Goal: Task Accomplishment & Management: Complete application form

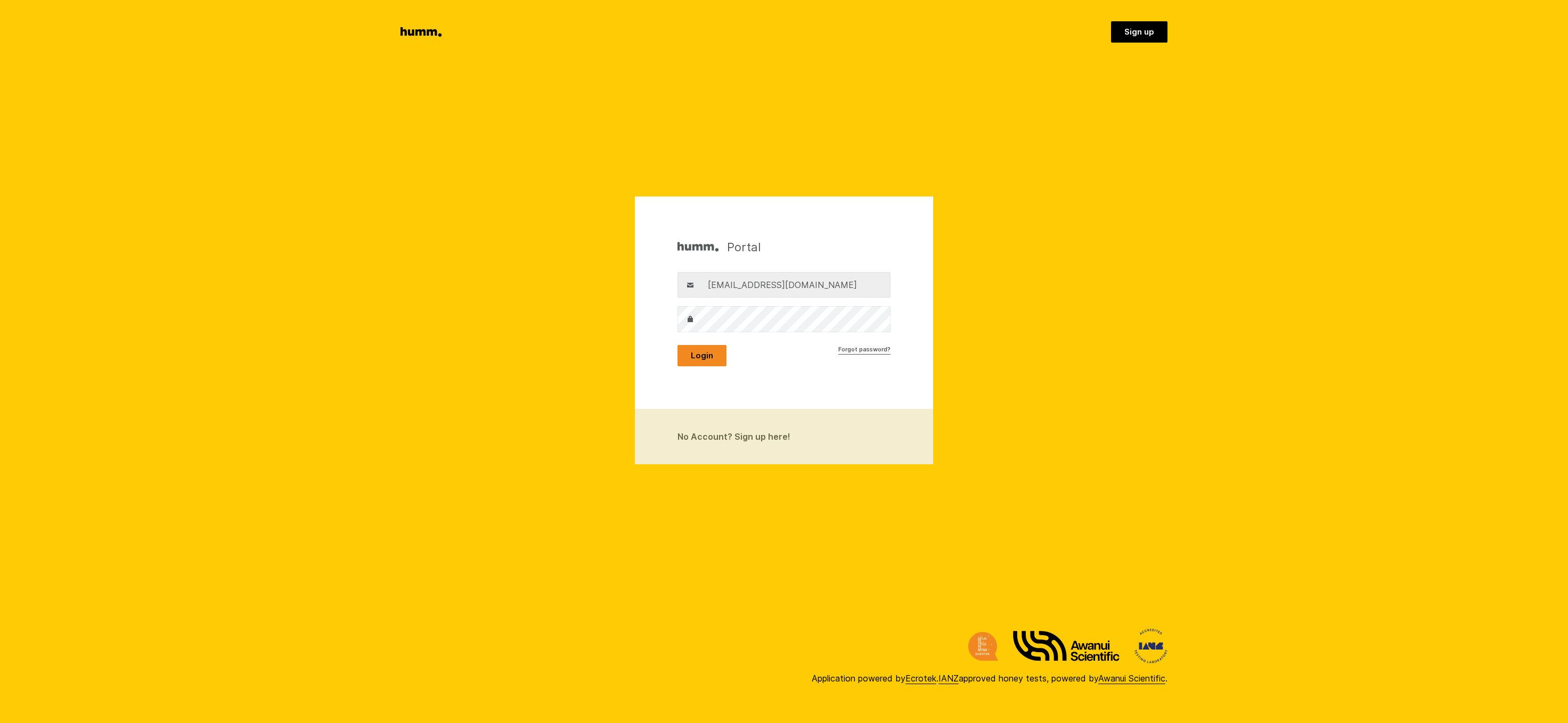
click at [701, 355] on button "Login" at bounding box center [701, 356] width 49 height 22
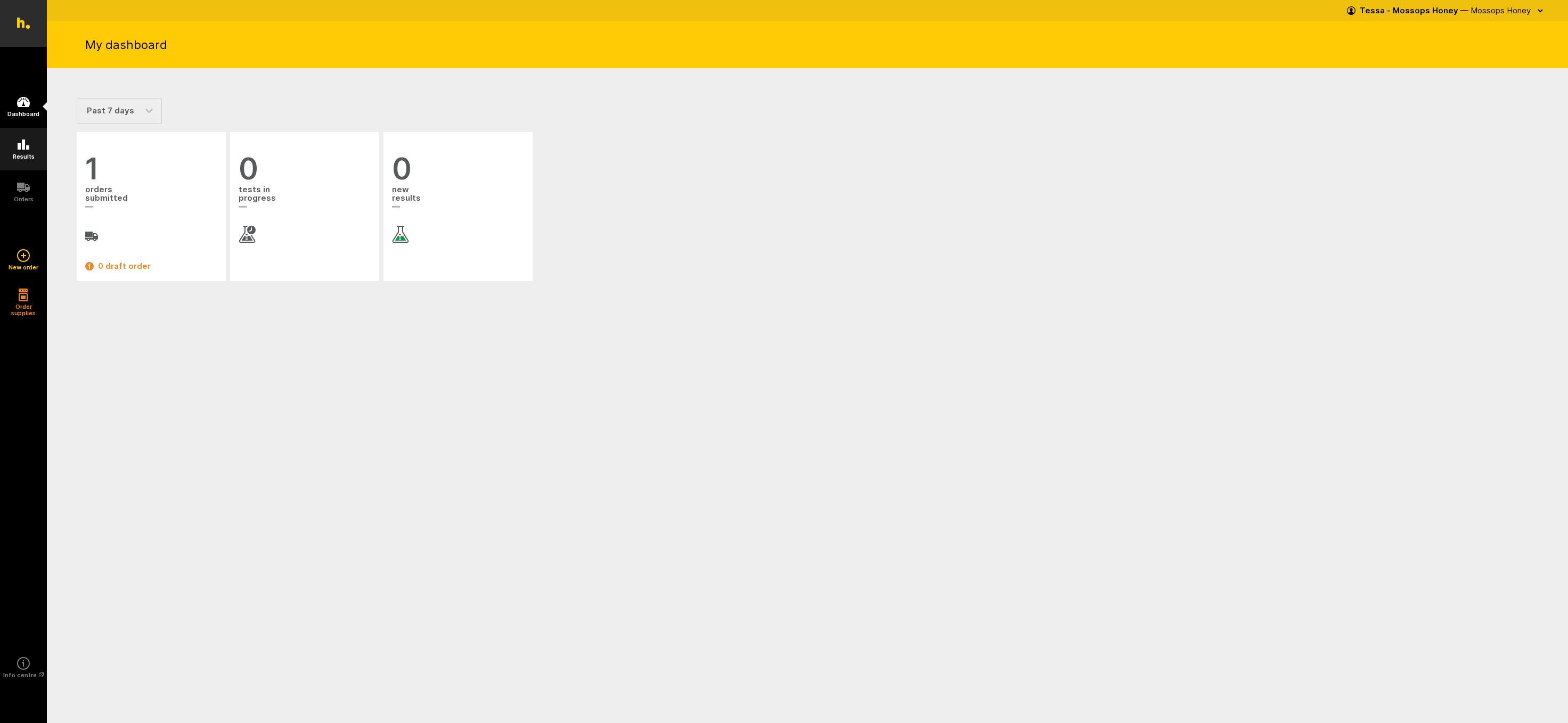
click at [20, 147] on icon at bounding box center [23, 145] width 11 height 10
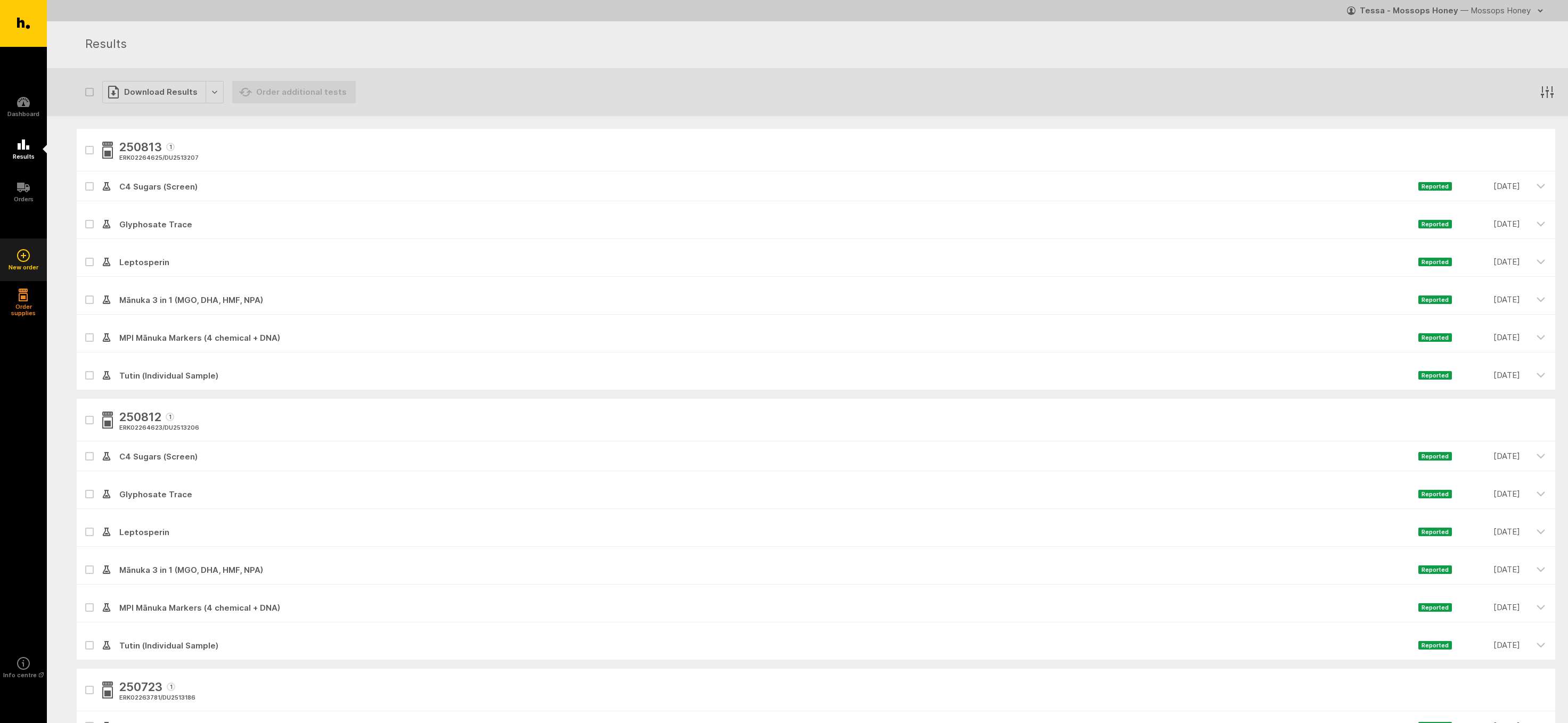
click at [24, 252] on icon at bounding box center [23, 256] width 13 height 13
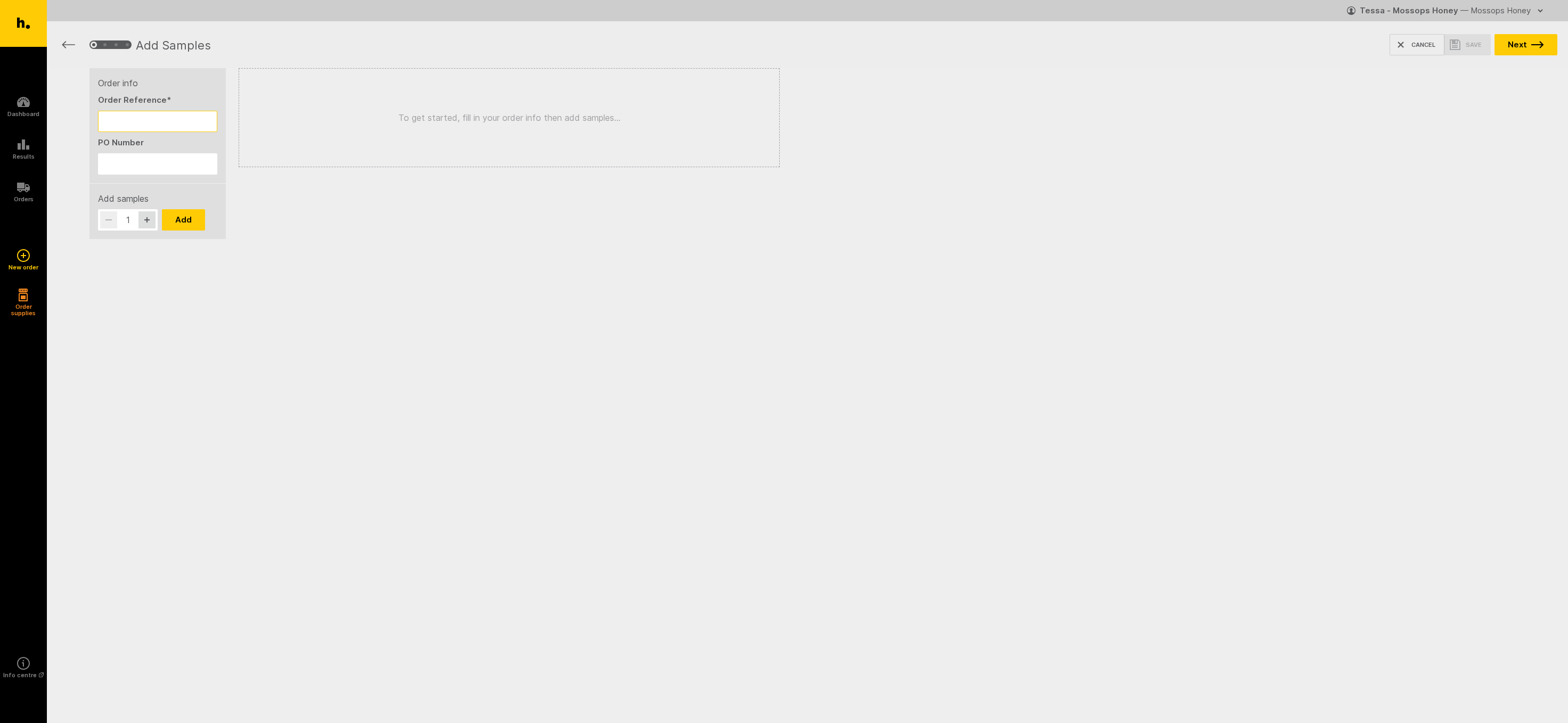
click at [131, 117] on input "Order Reference *" at bounding box center [157, 122] width 119 height 22
type input "250909 & 250910"
click at [130, 166] on input "PO Number" at bounding box center [157, 164] width 119 height 22
type input "250909 & 250910"
click at [149, 222] on icon "button" at bounding box center [147, 220] width 6 height 6
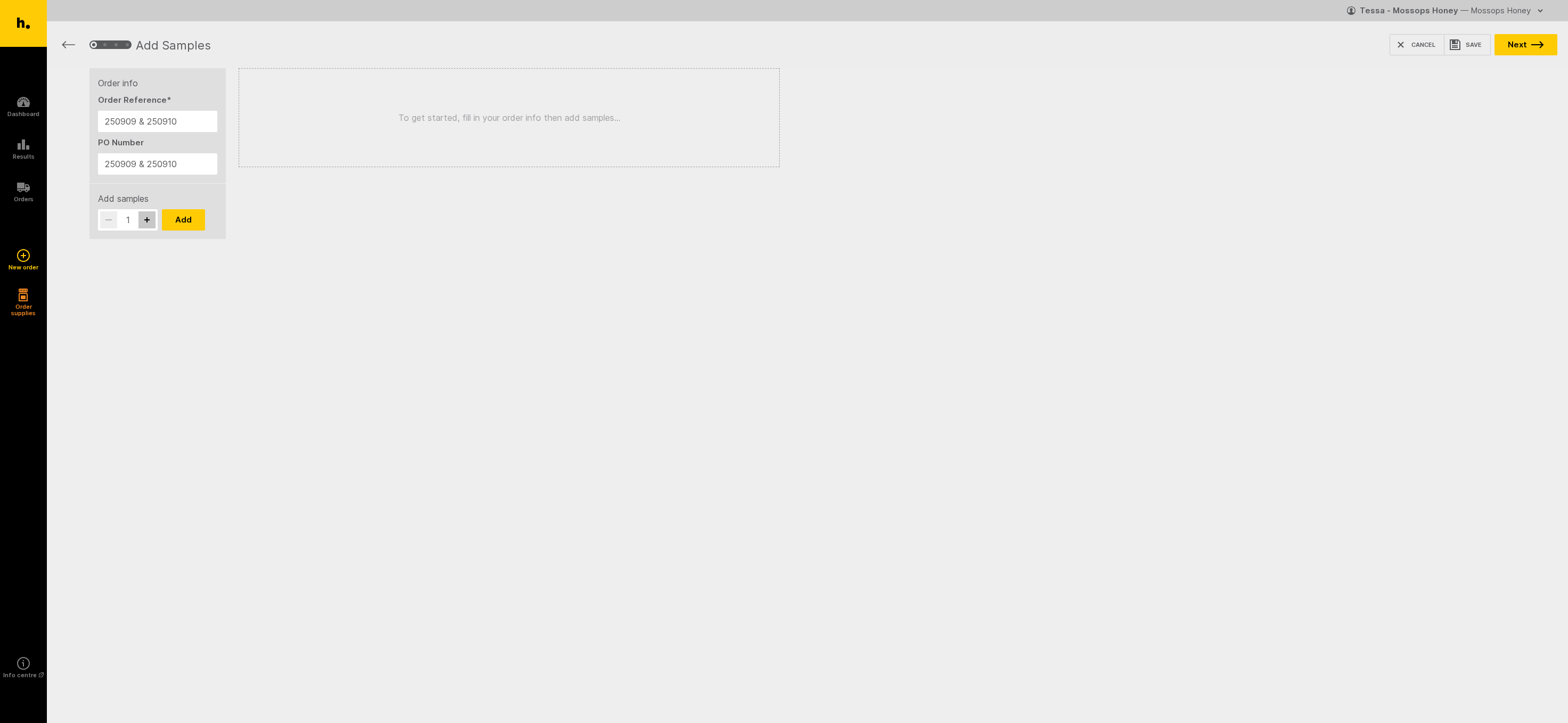
type input "2"
click at [184, 220] on button "Add" at bounding box center [183, 220] width 43 height 22
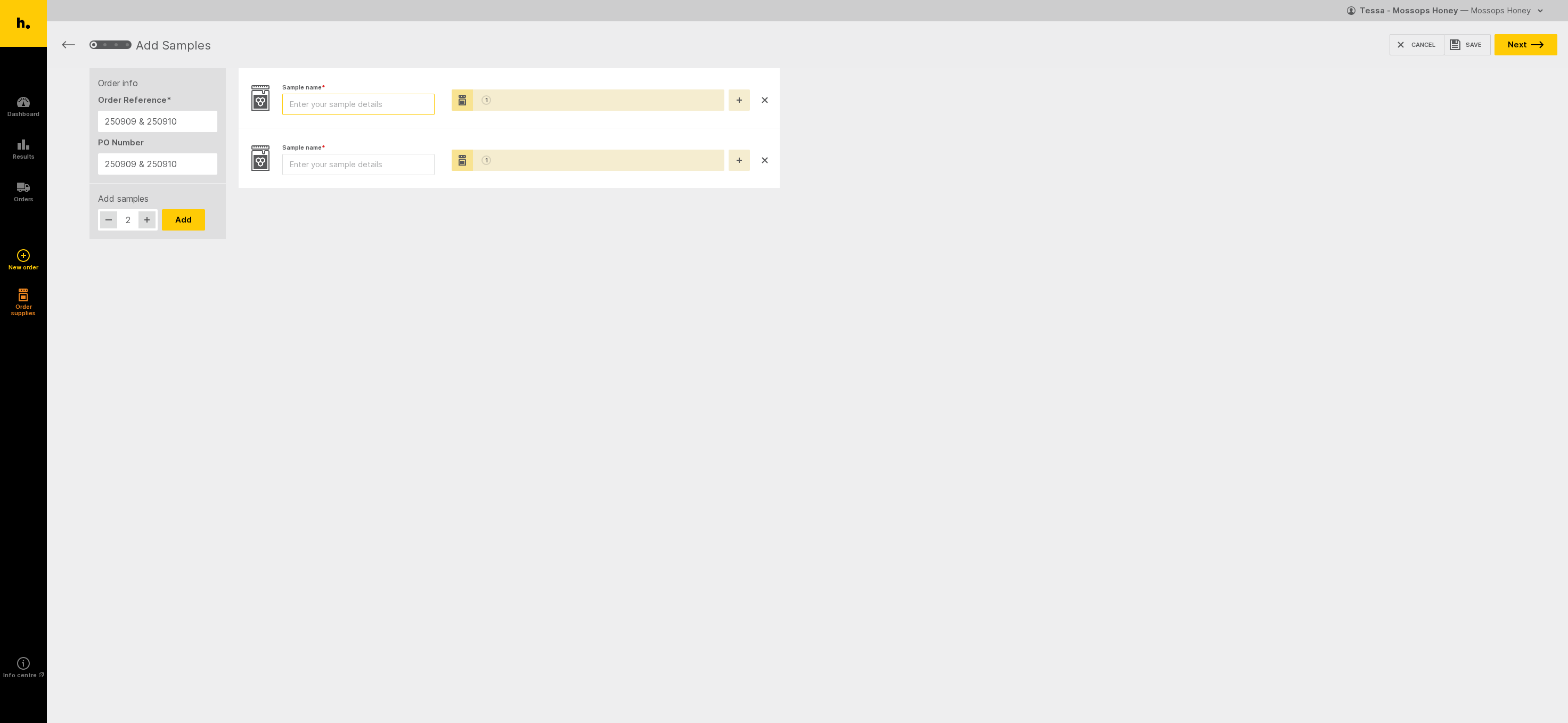
click at [314, 105] on input "Sample name *" at bounding box center [359, 105] width 152 height 22
type input "250909"
click at [325, 173] on input "Sample name *" at bounding box center [359, 164] width 152 height 22
type input "250910"
click at [1523, 42] on button "Next" at bounding box center [1525, 45] width 63 height 22
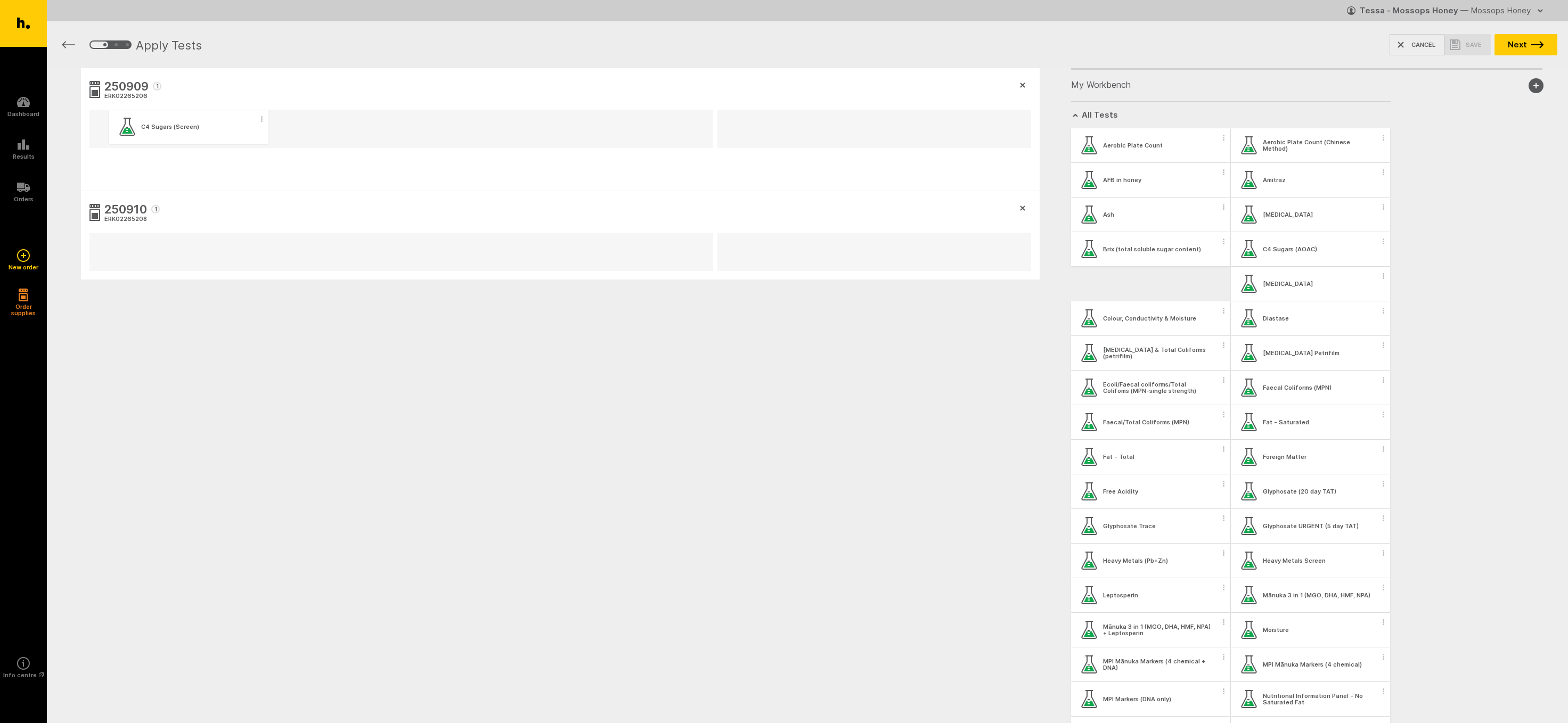
drag, startPoint x: 1102, startPoint y: 286, endPoint x: 125, endPoint y: 131, distance: 989.2
click at [125, 131] on div "250909 1 ERK02265206 250910 1 ERK02265208 My Workbench Add new group All Tests …" at bounding box center [807, 225] width 1521 height 314
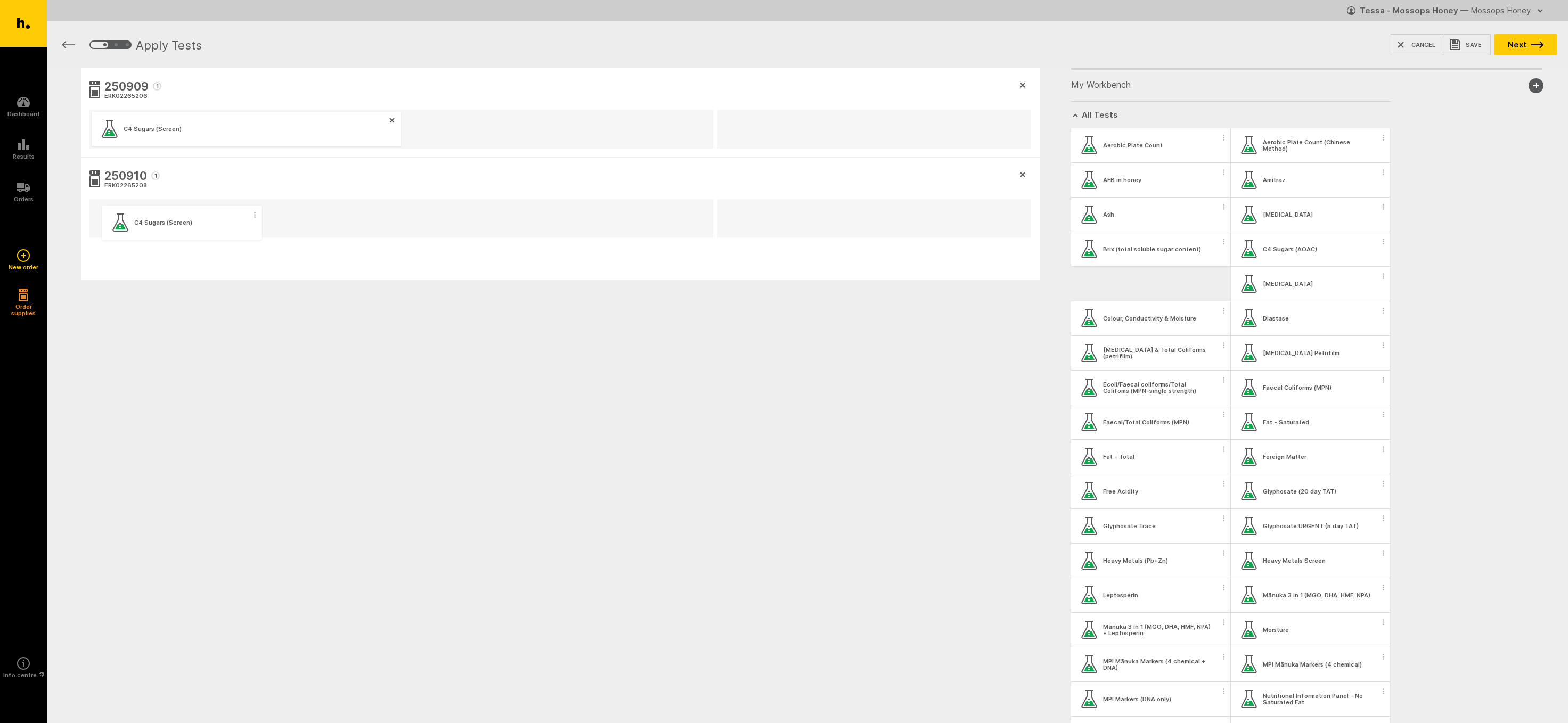
drag, startPoint x: 1101, startPoint y: 289, endPoint x: 130, endPoint y: 227, distance: 973.0
click at [130, 227] on div "250909 1 ERK02265206 C4 Sugars (Screen) 250910 1 ERK02265208 My Workbench Add n…" at bounding box center [807, 225] width 1521 height 315
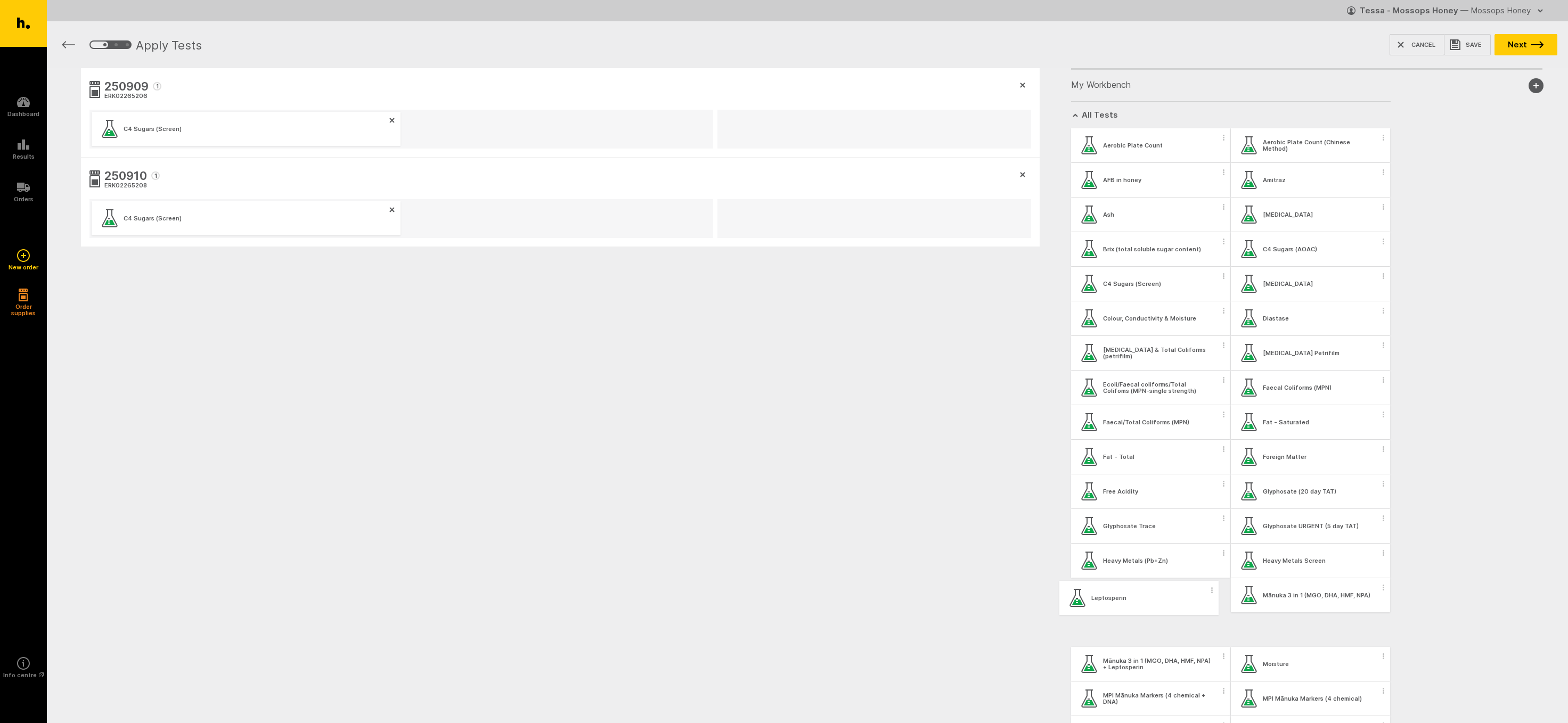
scroll to position [6, 0]
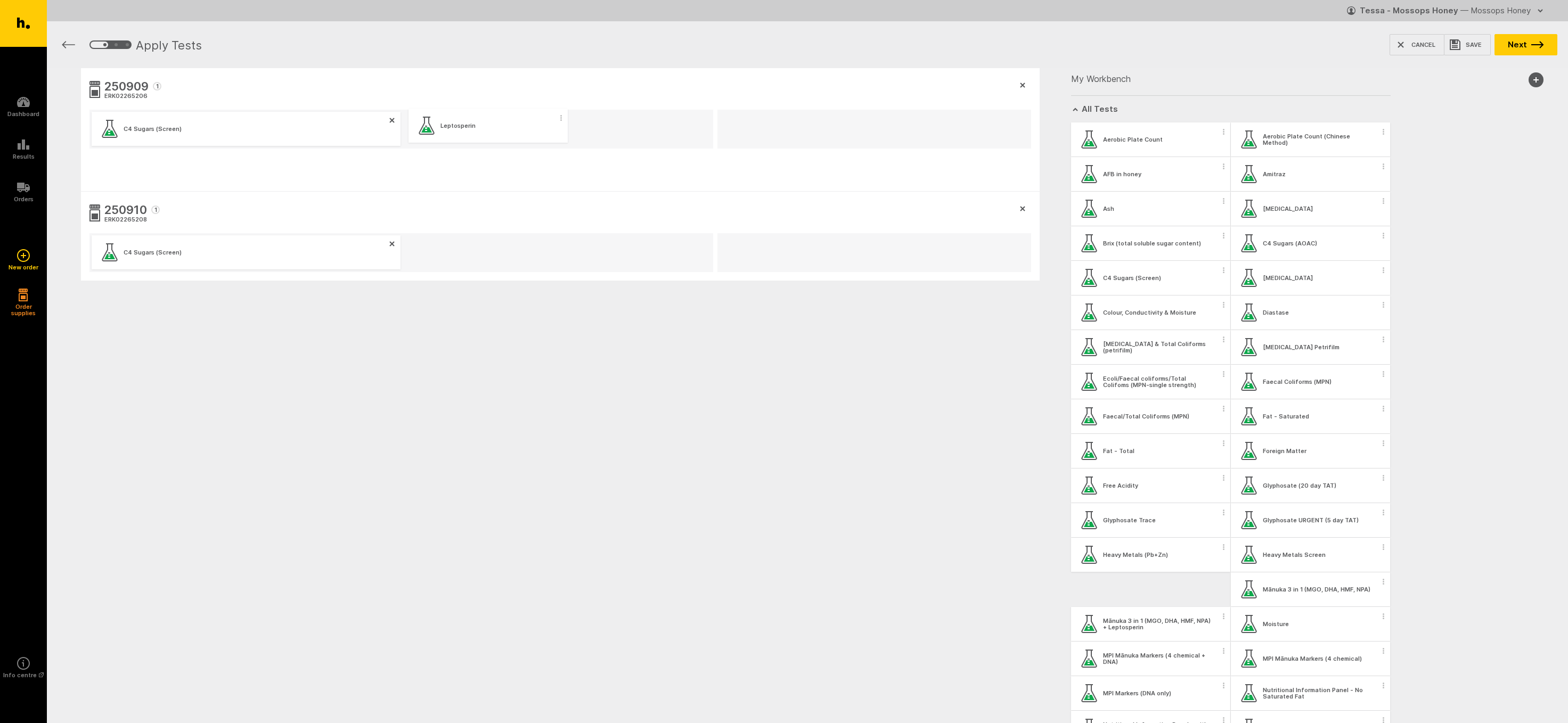
drag, startPoint x: 1100, startPoint y: 595, endPoint x: 434, endPoint y: 126, distance: 814.6
click at [434, 126] on div "250909 1 ERK02265206 C4 Sugars (Screen) 250910 1 ERK02265208 C4 Sugars (Screen)…" at bounding box center [807, 225] width 1521 height 315
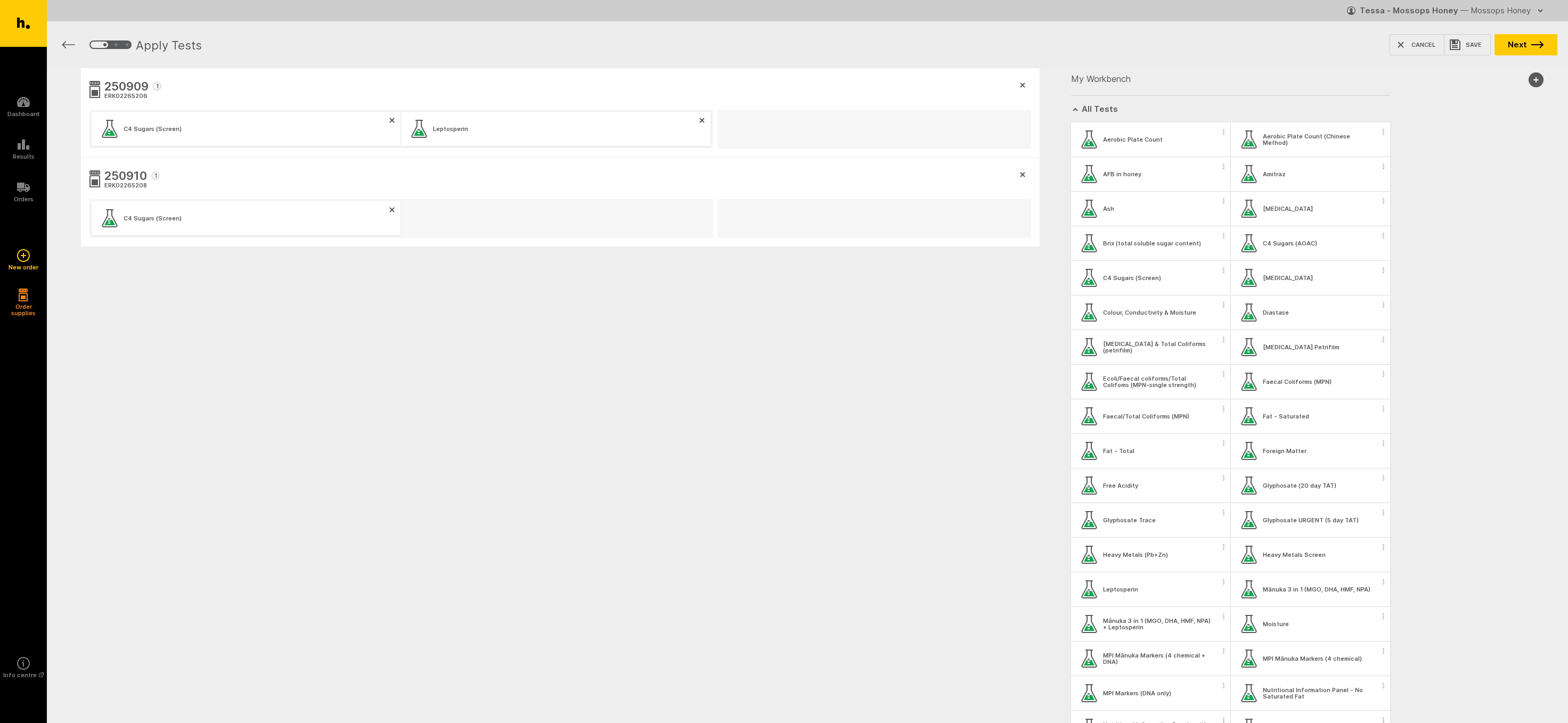
scroll to position [10, 0]
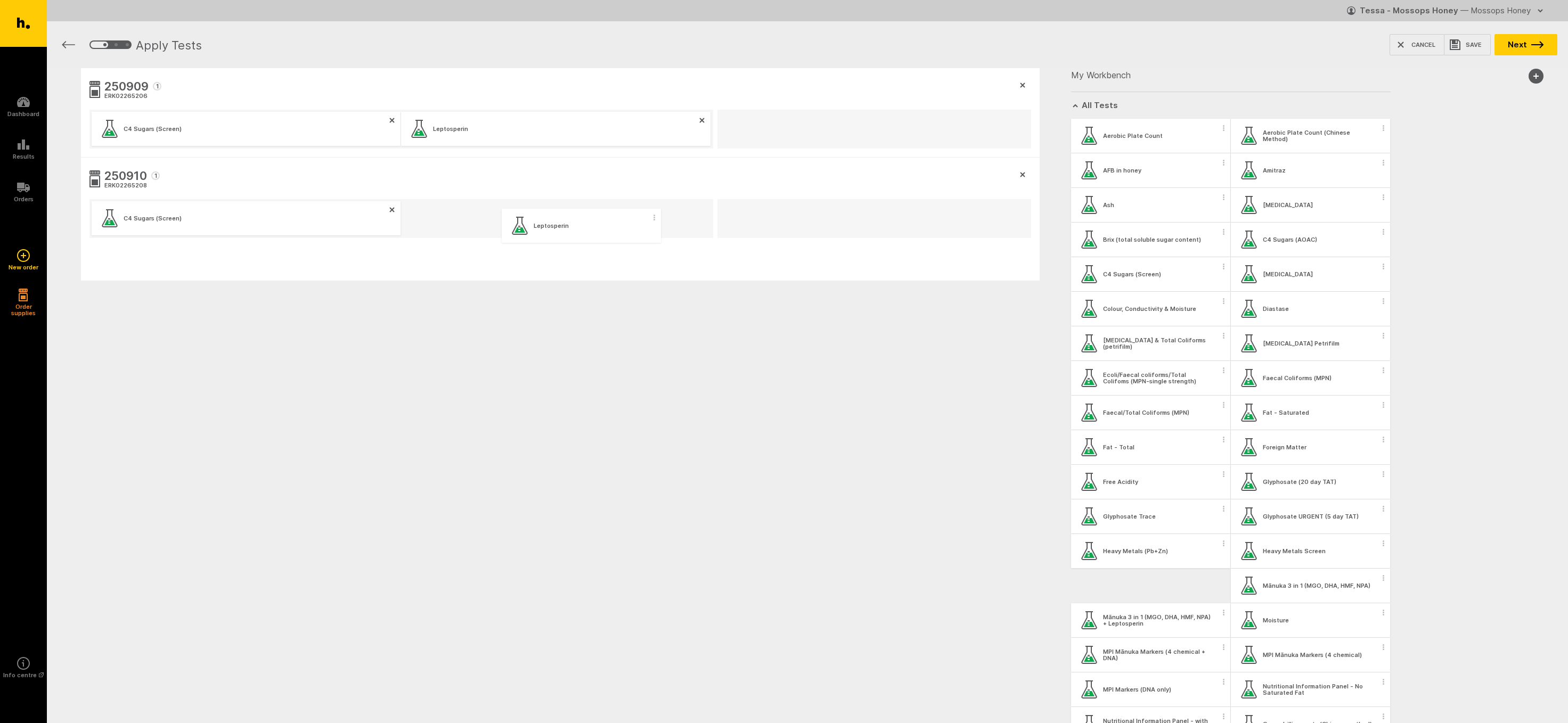
drag, startPoint x: 1093, startPoint y: 590, endPoint x: 521, endPoint y: 227, distance: 677.5
click at [521, 227] on div "250909 1 ERK02265206 C4 Sugars (Screen) Leptosperin 250910 1 ERK02265208 C4 Sug…" at bounding box center [807, 225] width 1521 height 315
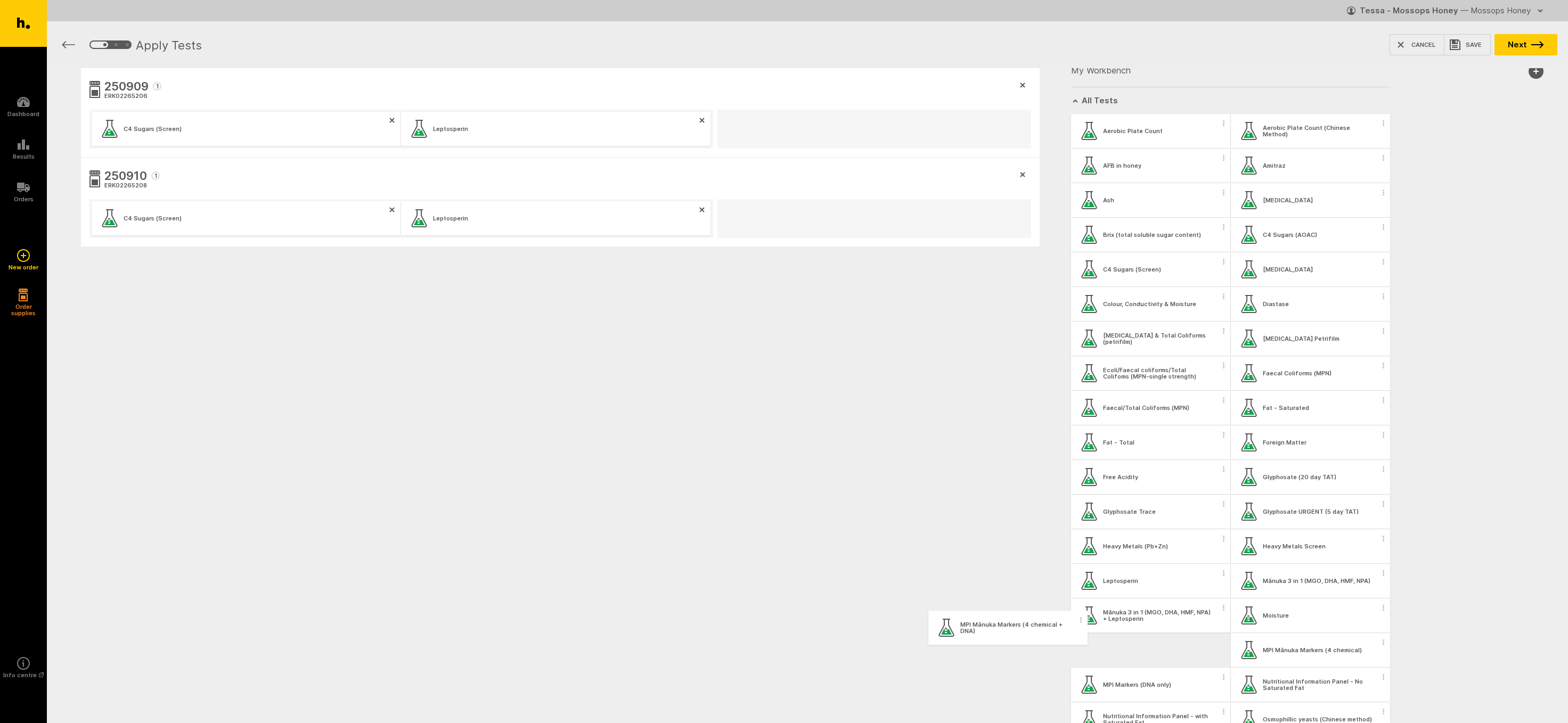
scroll to position [17, 0]
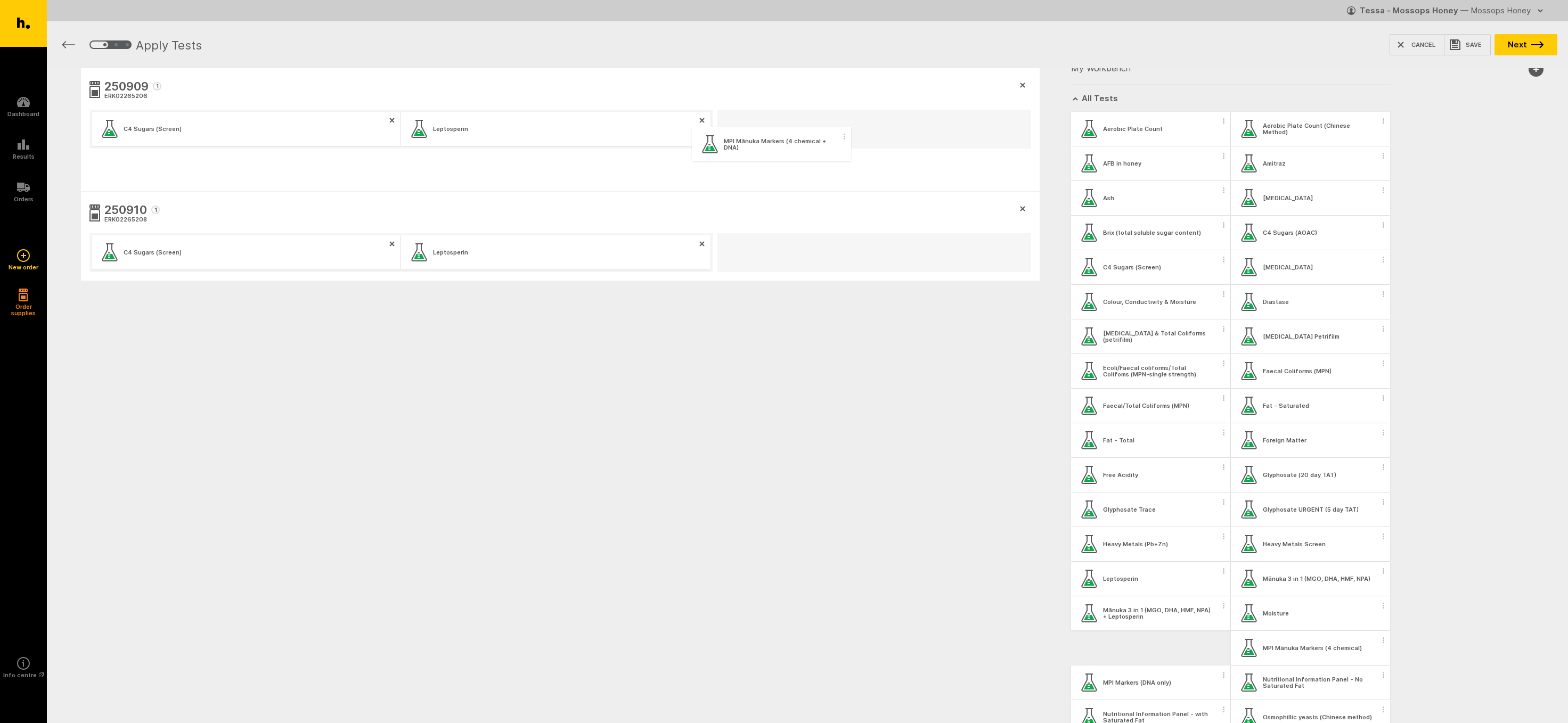
drag, startPoint x: 1112, startPoint y: 656, endPoint x: 730, endPoint y: 145, distance: 638.0
click at [730, 145] on div "250909 1 ERK02265206 C4 Sugars (Screen) Leptosperin 250910 1 ERK02265208 C4 Sug…" at bounding box center [807, 225] width 1521 height 315
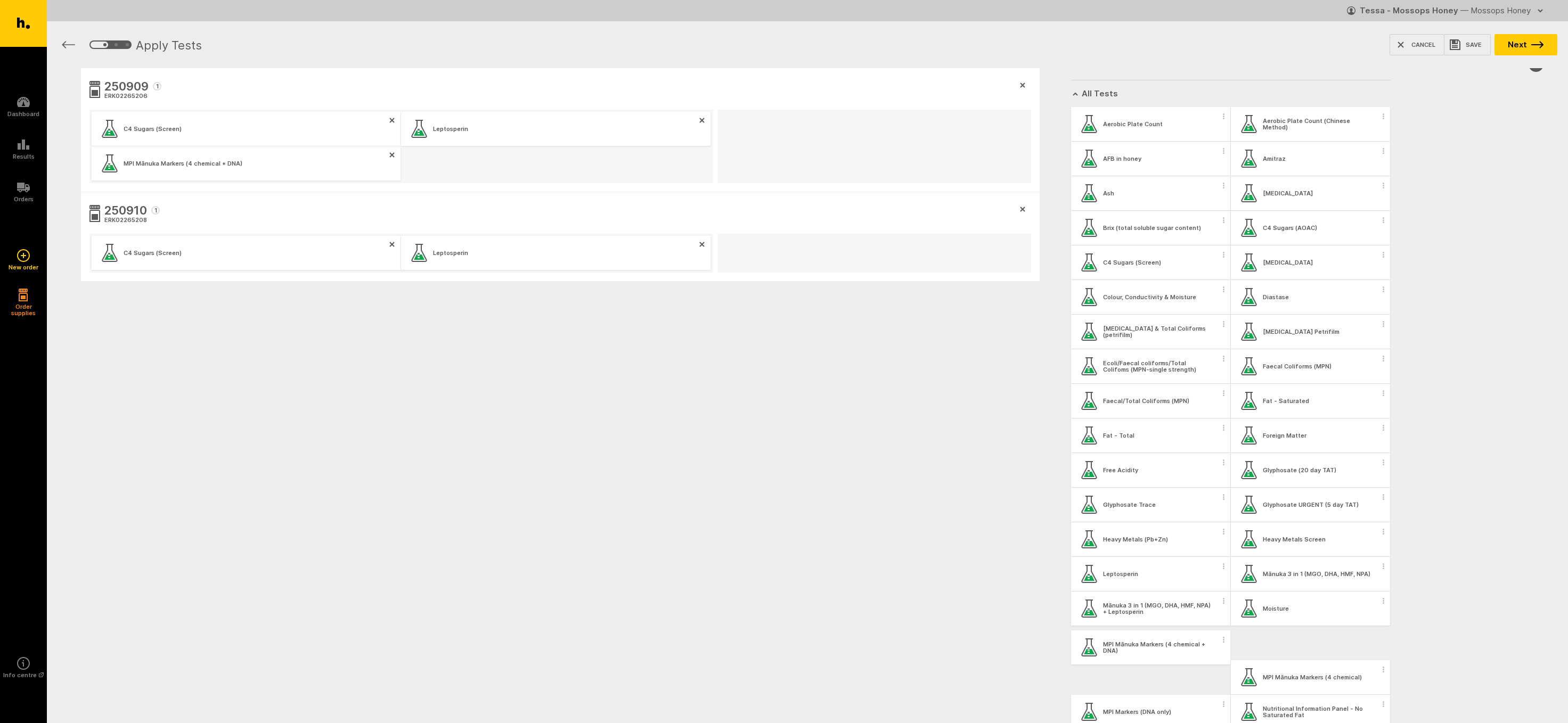
scroll to position [22, 0]
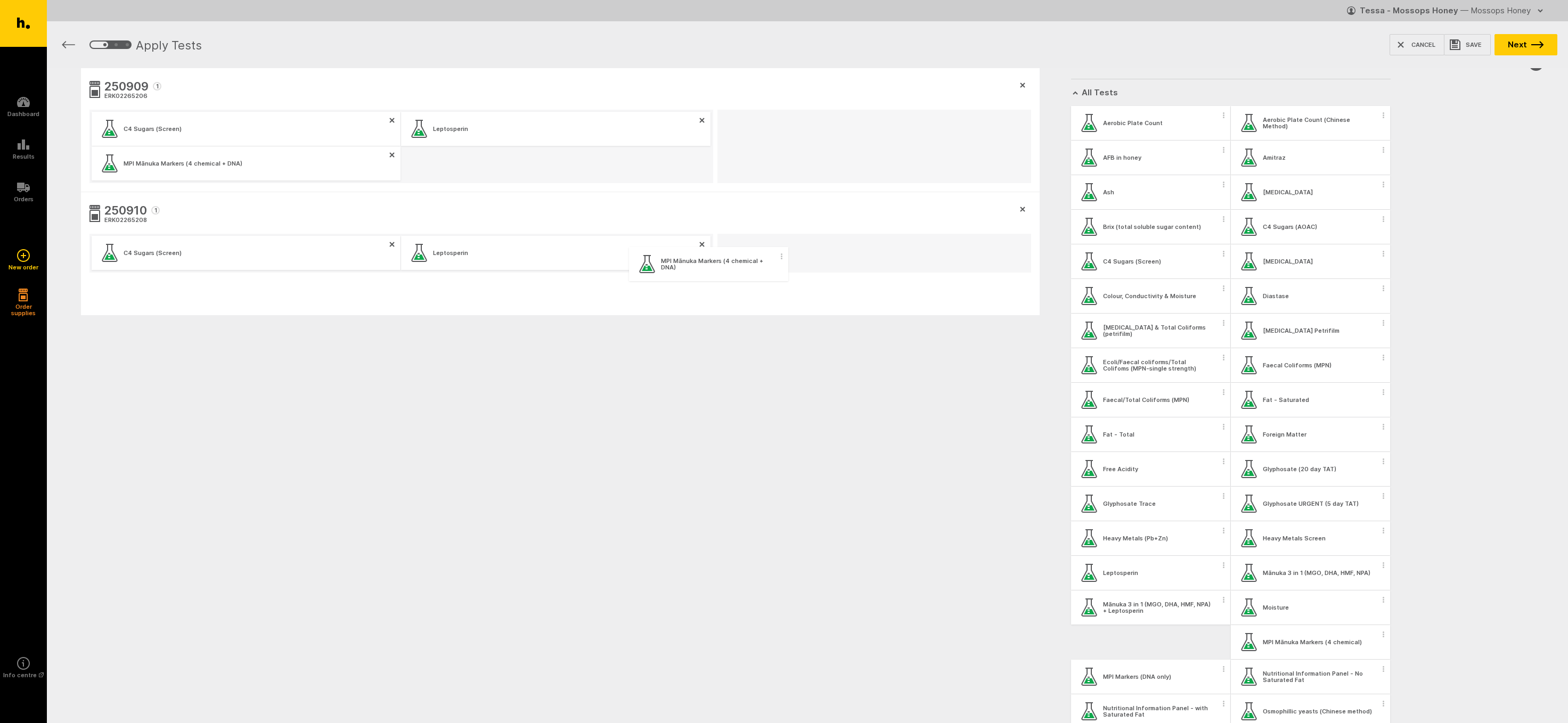
drag, startPoint x: 1096, startPoint y: 646, endPoint x: 653, endPoint y: 263, distance: 585.6
click at [653, 263] on div "250909 1 ERK02265206 C4 Sugars (Screen) Leptosperin MPI Mānuka Markers (4 chemi…" at bounding box center [807, 242] width 1521 height 350
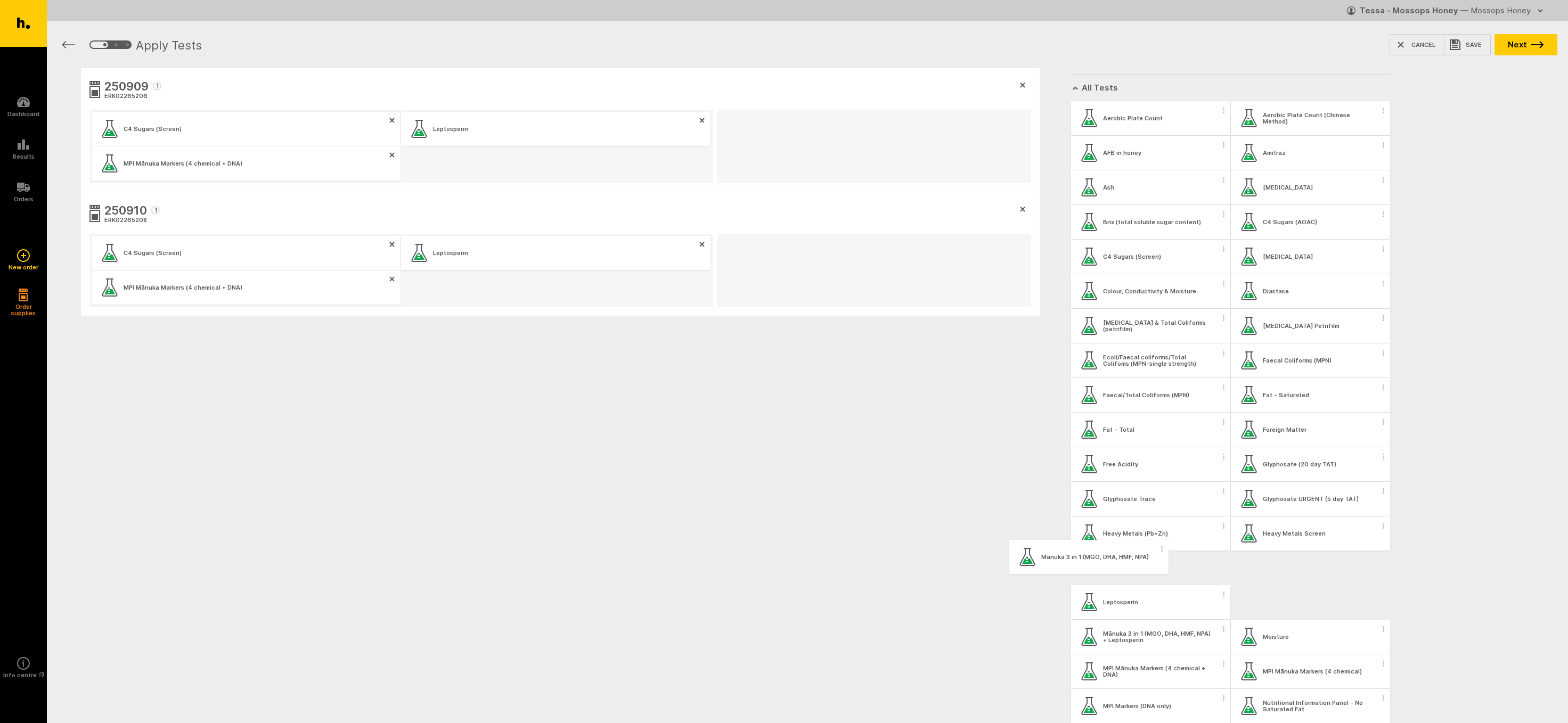
scroll to position [28, 0]
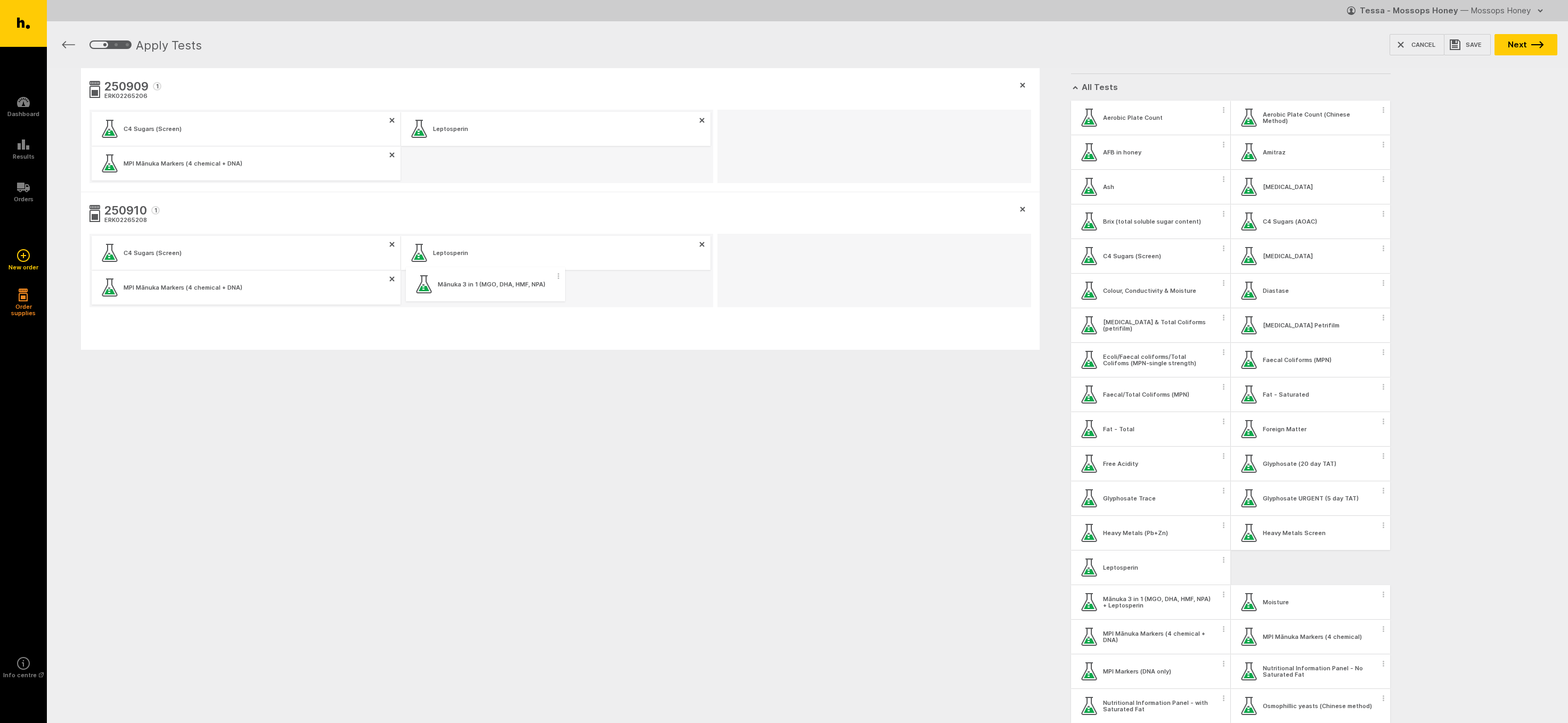
drag, startPoint x: 1270, startPoint y: 573, endPoint x: 568, endPoint y: 364, distance: 732.5
click at [442, 285] on div "250909 1 ERK02265206 C4 Sugars (Screen) Leptosperin MPI Mānuka Markers (4 chemi…" at bounding box center [807, 260] width 1521 height 385
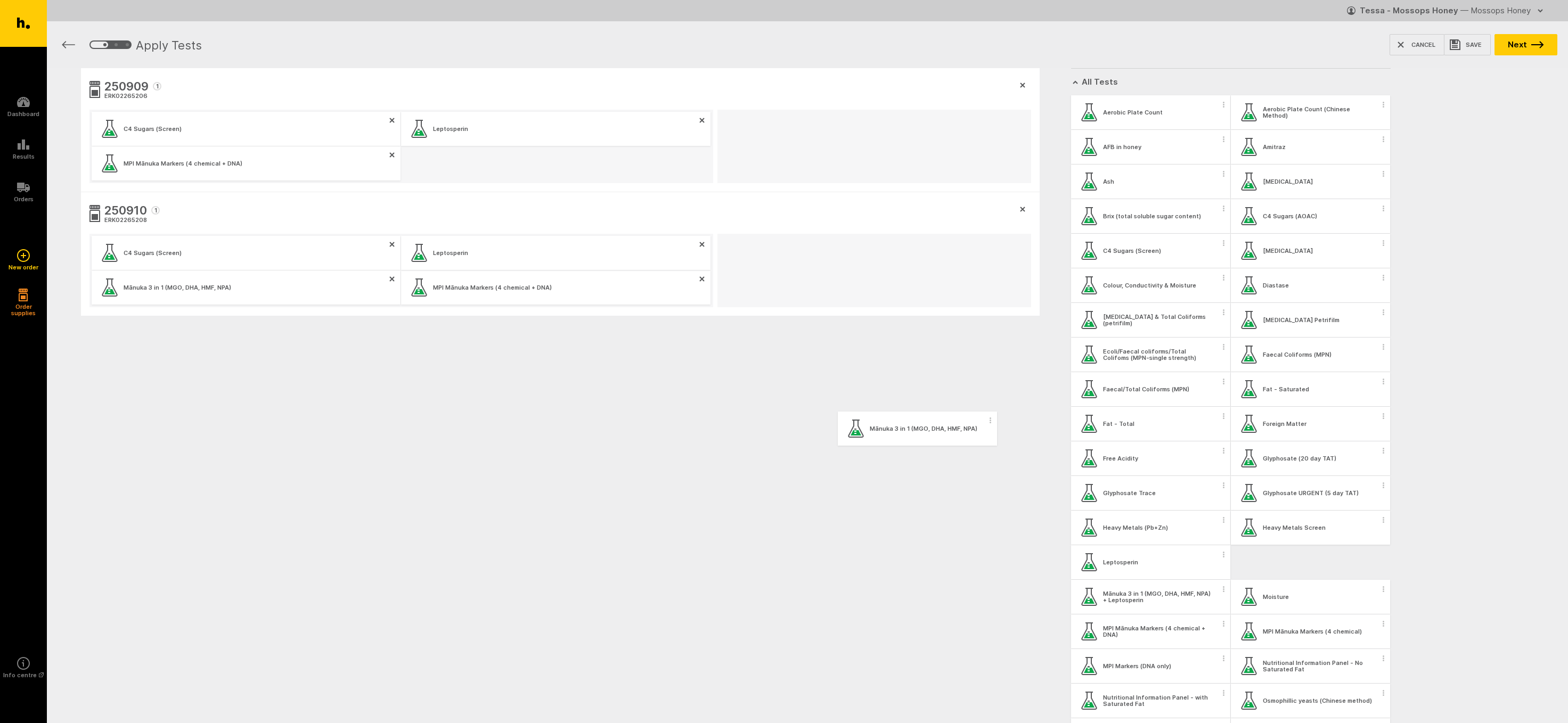
scroll to position [33, 0]
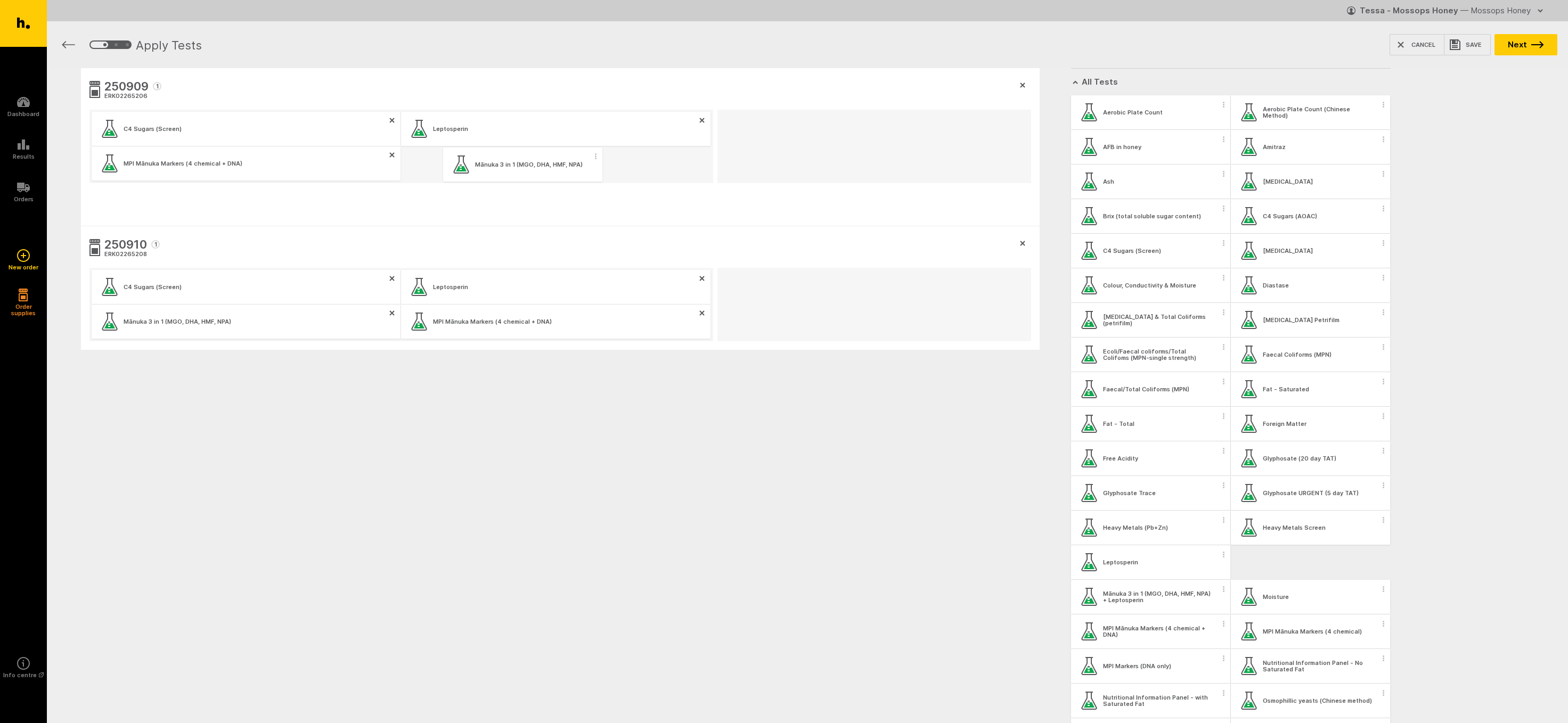
drag, startPoint x: 1272, startPoint y: 567, endPoint x: 474, endPoint y: 167, distance: 892.6
click at [474, 167] on div "250909 1 ERK02265206 C4 Sugars (Screen) Leptosperin MPI Mānuka Markers (4 chemi…" at bounding box center [807, 260] width 1521 height 385
drag, startPoint x: 1110, startPoint y: 497, endPoint x: 747, endPoint y: 147, distance: 504.3
click at [747, 147] on div "250909 1 ERK02265206 C4 Sugars (Screen) Leptosperin Mānuka 3 in 1 (MGO, DHA, HM…" at bounding box center [807, 260] width 1521 height 385
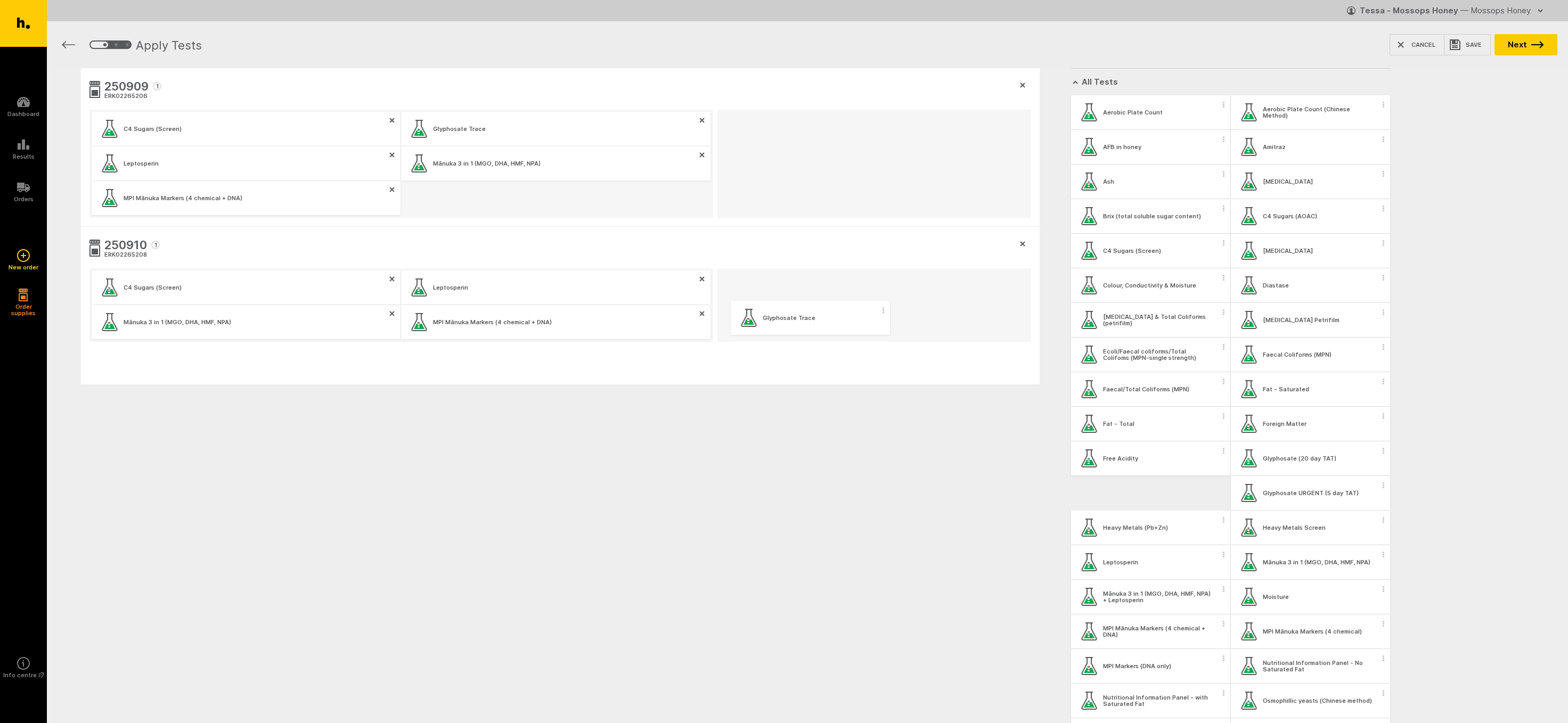
drag, startPoint x: 1105, startPoint y: 494, endPoint x: 750, endPoint y: 322, distance: 394.5
click at [750, 322] on div "250909 1 ERK02265206 C4 Sugars (Screen) Glyphosate Trace Leptosperin Mānuka 3 i…" at bounding box center [807, 277] width 1521 height 419
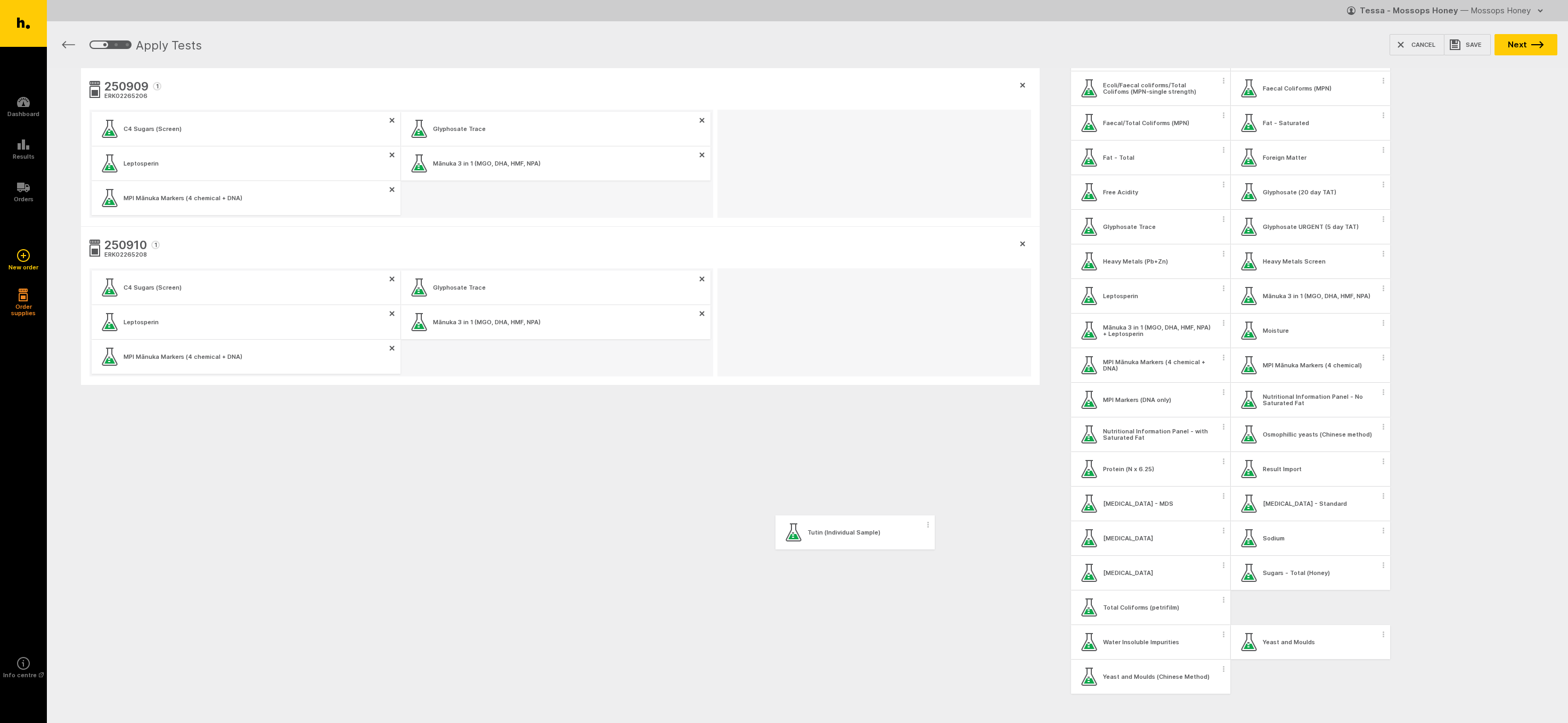
scroll to position [300, 0]
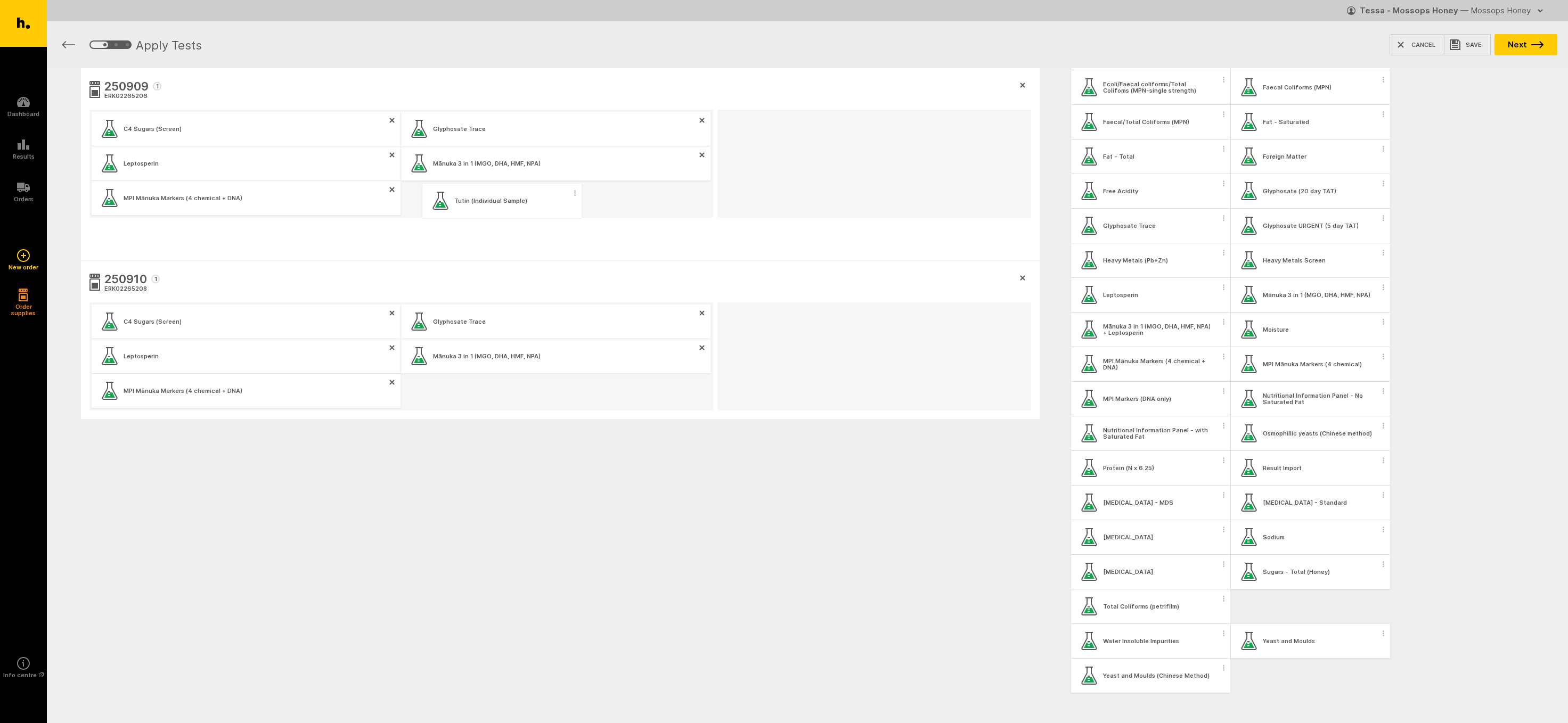
drag, startPoint x: 1266, startPoint y: 611, endPoint x: 455, endPoint y: 200, distance: 909.2
click at [455, 200] on div "250909 1 ERK02265206 C4 Sugars (Screen) Glyphosate Trace Leptosperin Mānuka 3 i…" at bounding box center [807, 295] width 1521 height 454
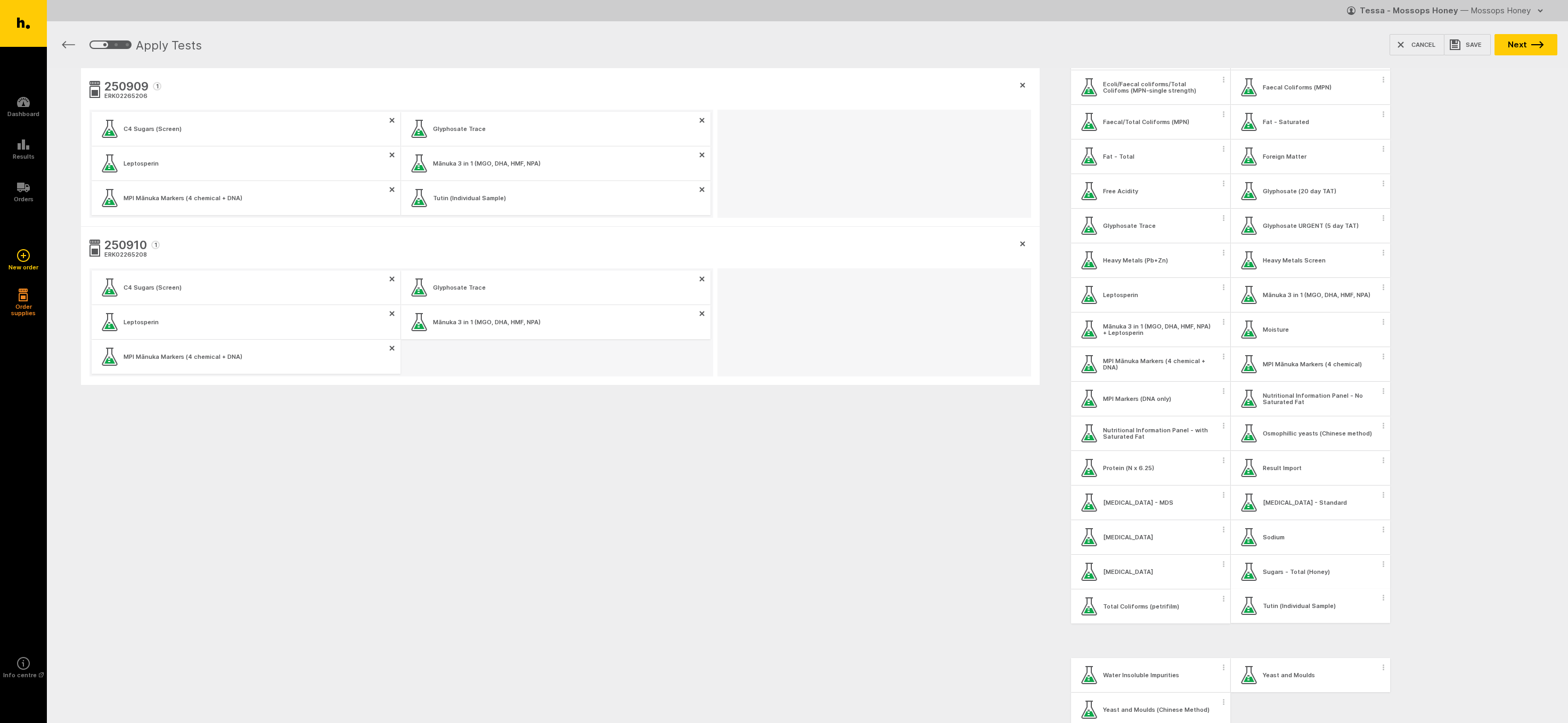
scroll to position [307, 0]
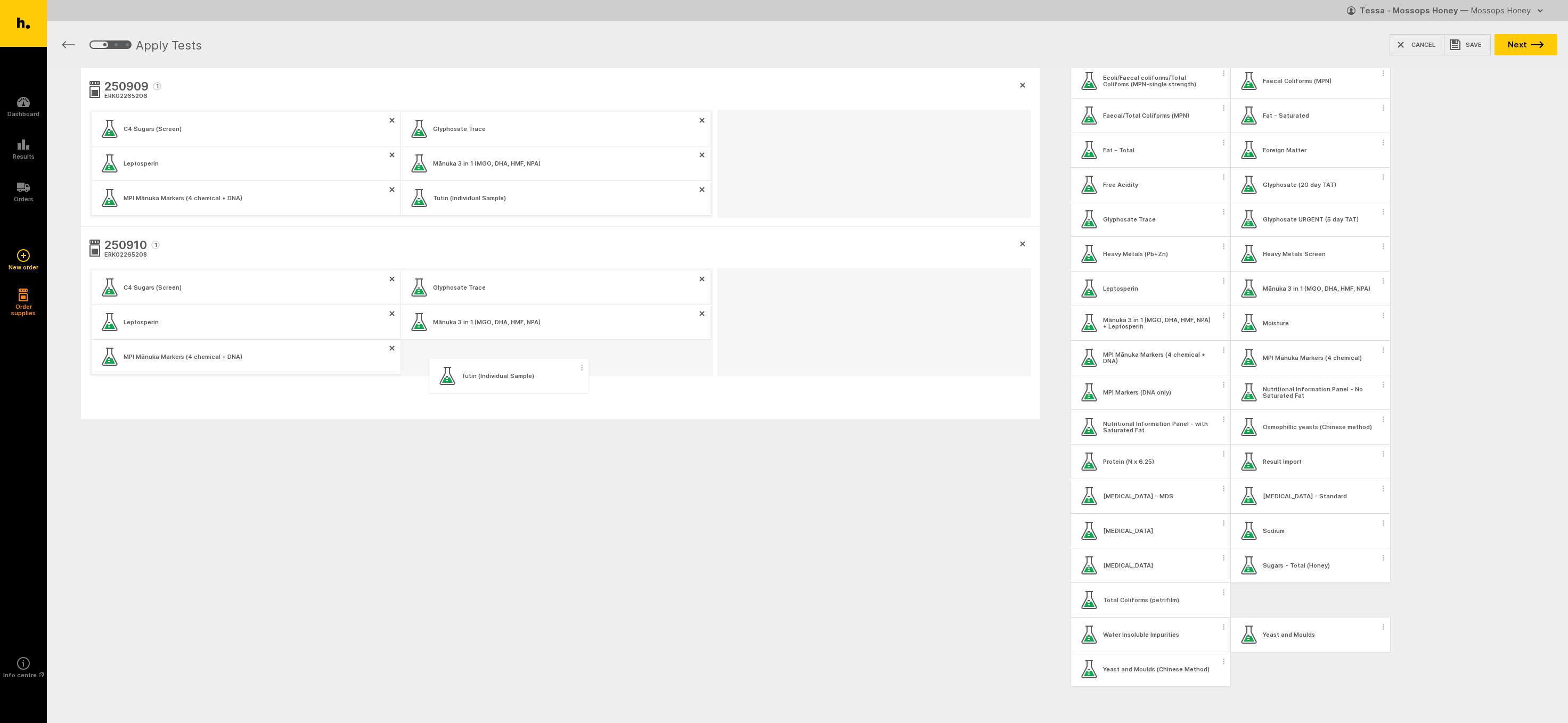
drag, startPoint x: 1259, startPoint y: 611, endPoint x: 453, endPoint y: 381, distance: 838.2
click at [453, 381] on div "250909 1 ERK02265206 C4 Sugars (Screen) Glyphosate Trace Leptosperin Mānuka 3 i…" at bounding box center [807, 295] width 1521 height 454
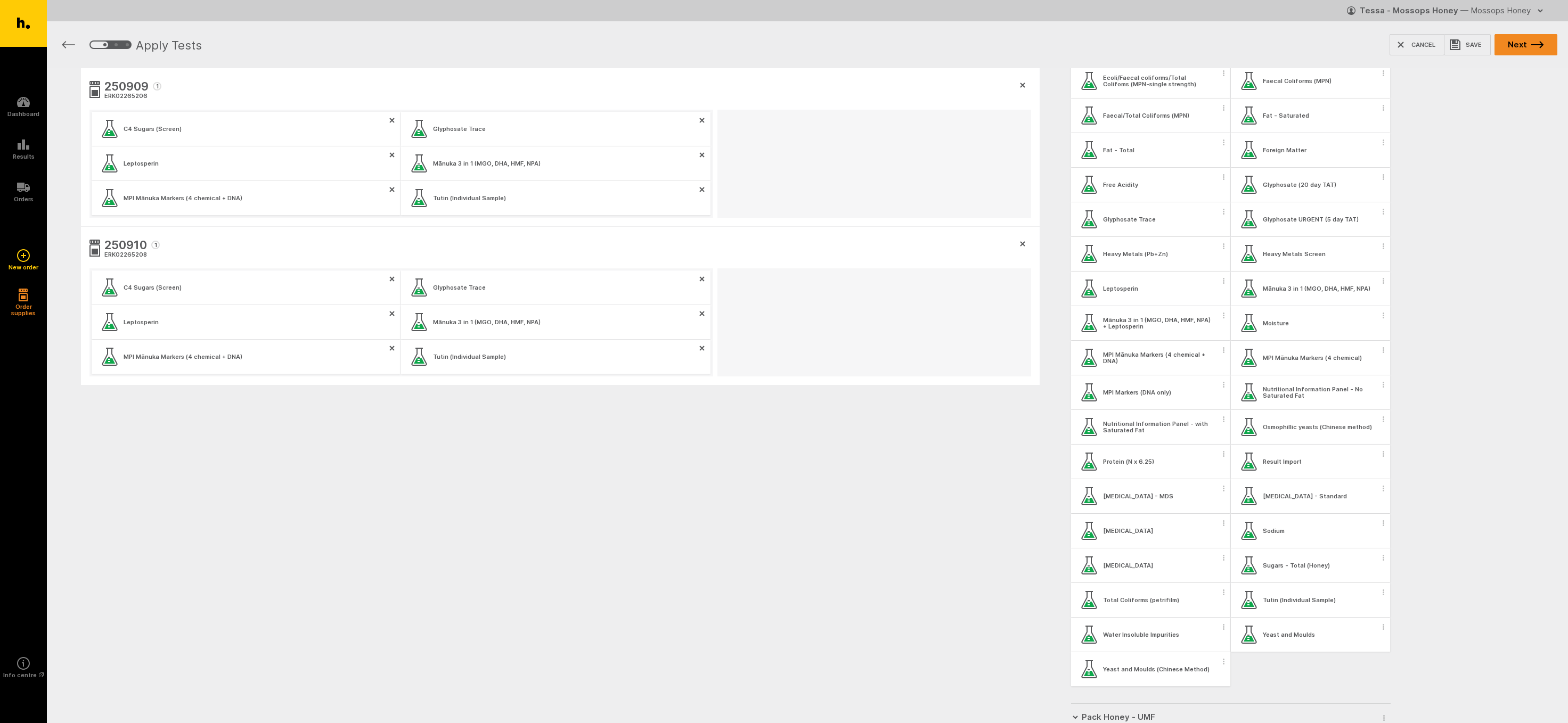
click at [1523, 42] on button "Next" at bounding box center [1525, 45] width 63 height 22
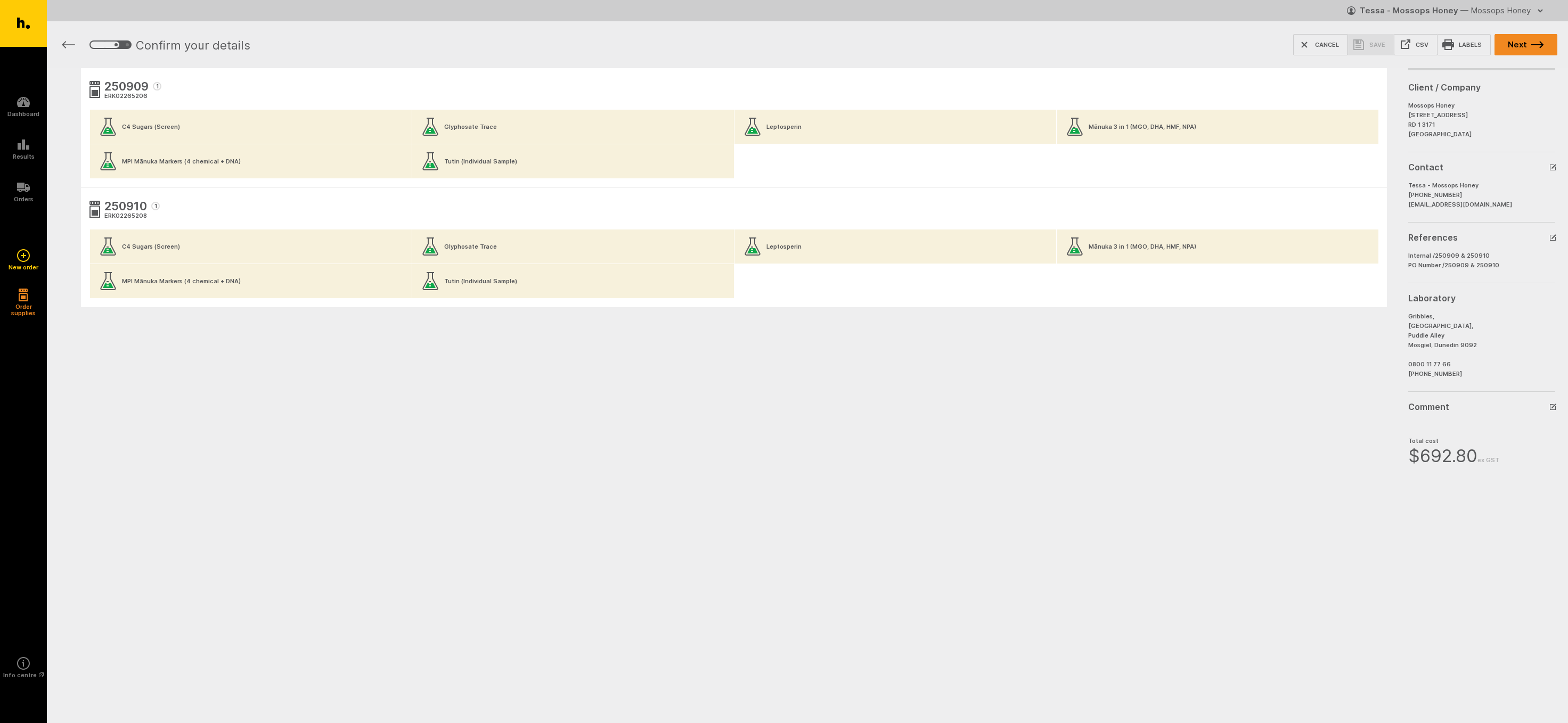
click at [1520, 46] on button "Next" at bounding box center [1525, 45] width 63 height 22
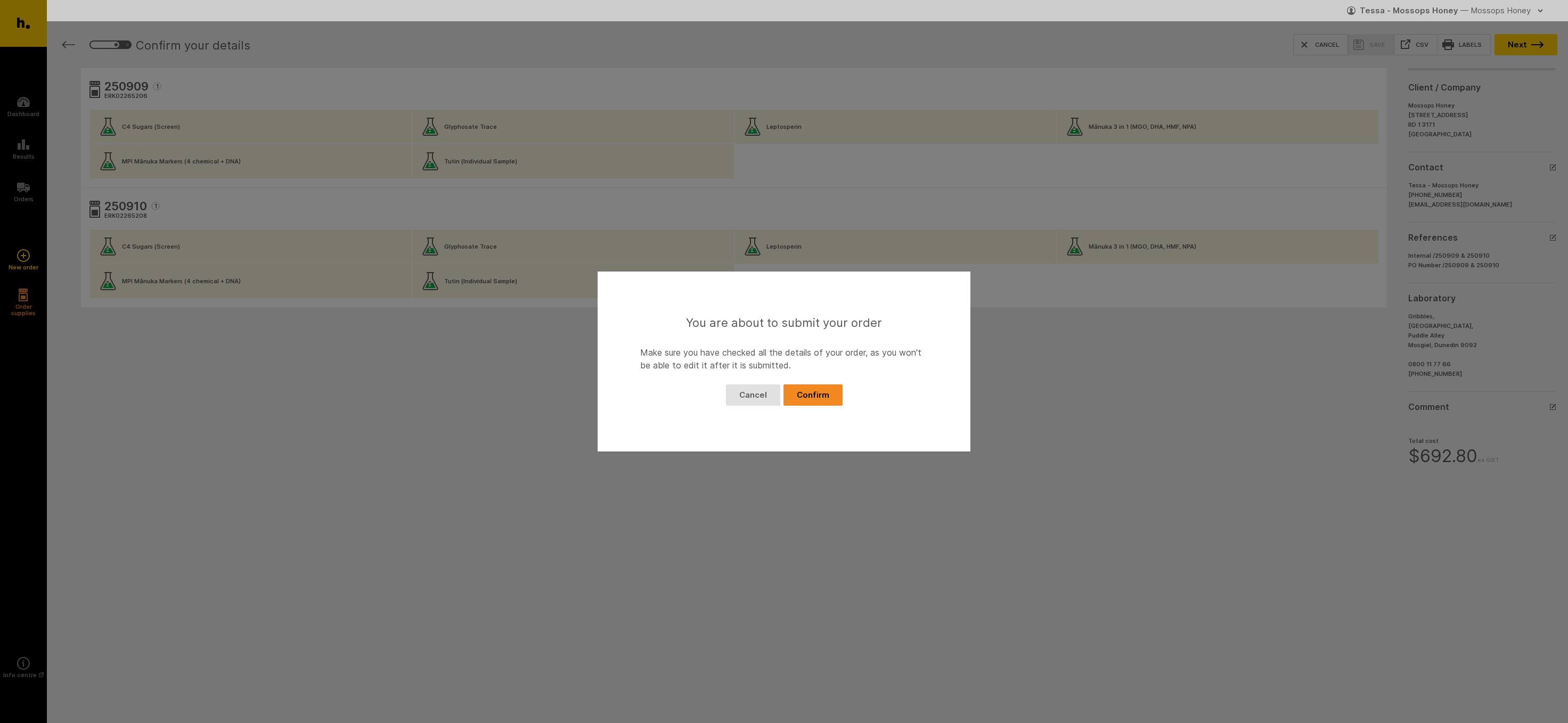
click at [810, 392] on button "Confirm" at bounding box center [813, 395] width 59 height 22
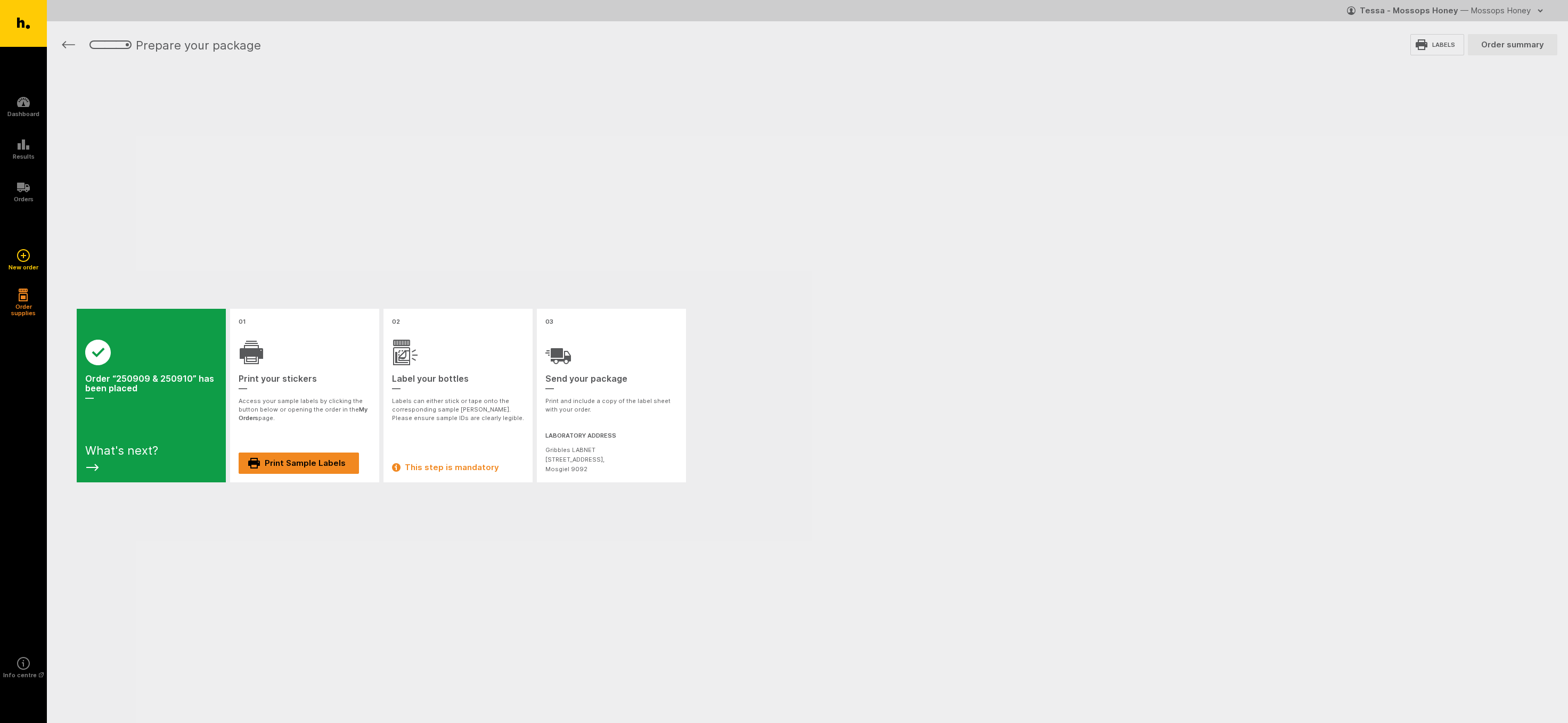
click at [293, 461] on link "Print Sample Labels" at bounding box center [299, 463] width 121 height 22
